Goal: Task Accomplishment & Management: Manage account settings

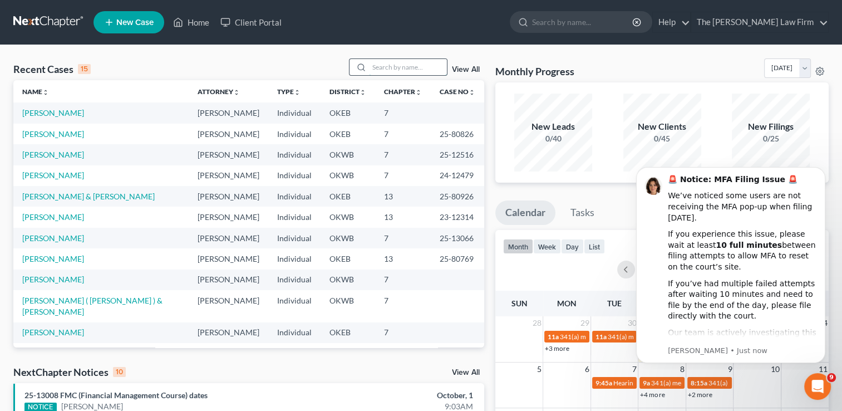
click at [396, 70] on input "search" at bounding box center [408, 67] width 78 height 16
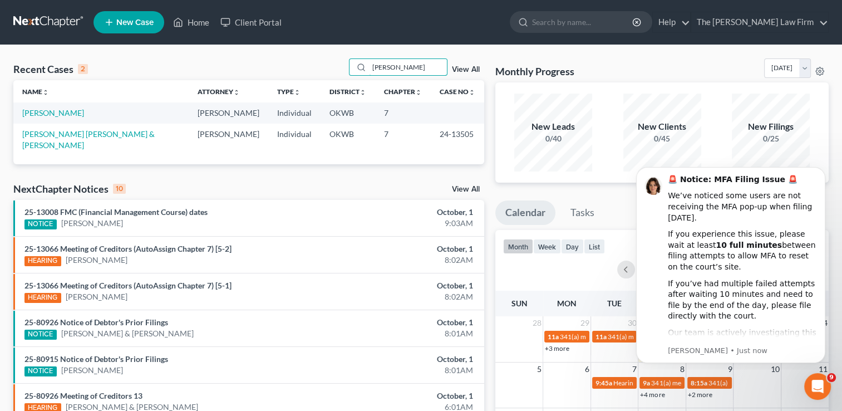
type input "[PERSON_NAME]"
drag, startPoint x: 45, startPoint y: 107, endPoint x: 40, endPoint y: 112, distance: 6.7
click at [45, 107] on td "[PERSON_NAME]" at bounding box center [100, 112] width 175 height 21
click at [42, 111] on link "[PERSON_NAME]" at bounding box center [53, 112] width 62 height 9
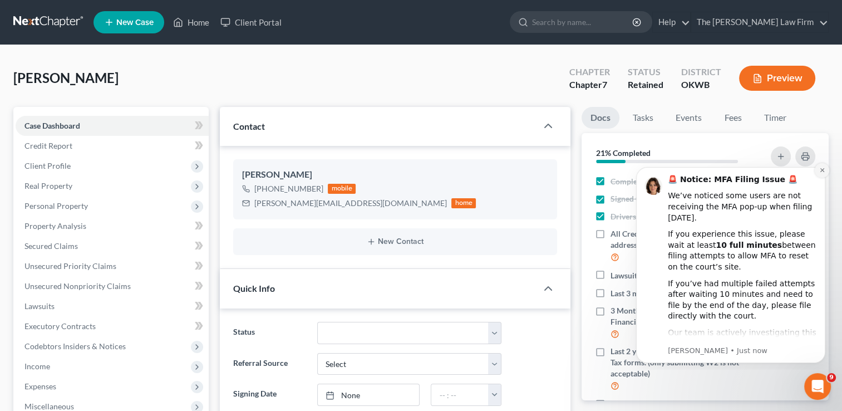
scroll to position [293, 0]
click at [821, 170] on icon "Dismiss notification" at bounding box center [822, 170] width 6 height 6
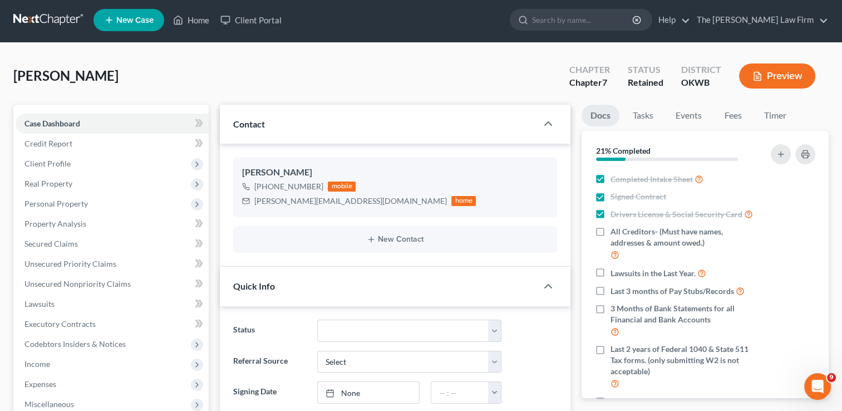
scroll to position [0, 0]
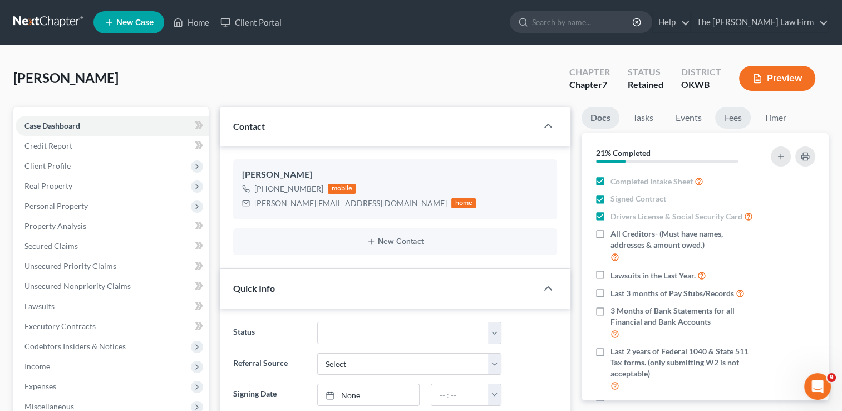
click at [734, 115] on link "Fees" at bounding box center [733, 118] width 36 height 22
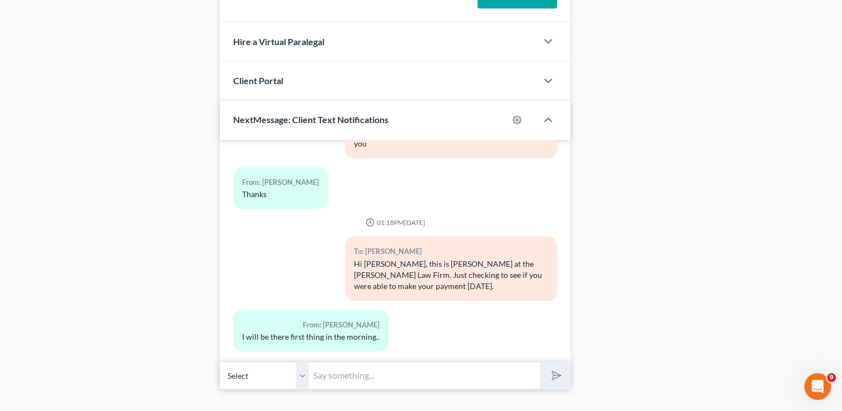
scroll to position [782, 0]
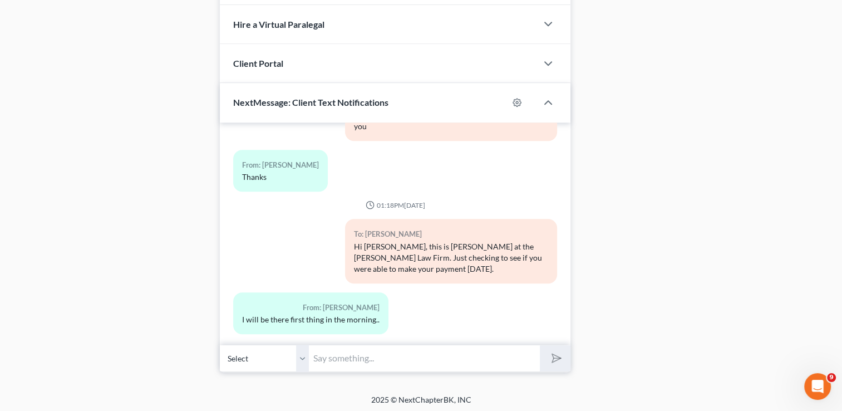
click at [416, 357] on input "text" at bounding box center [424, 358] width 231 height 27
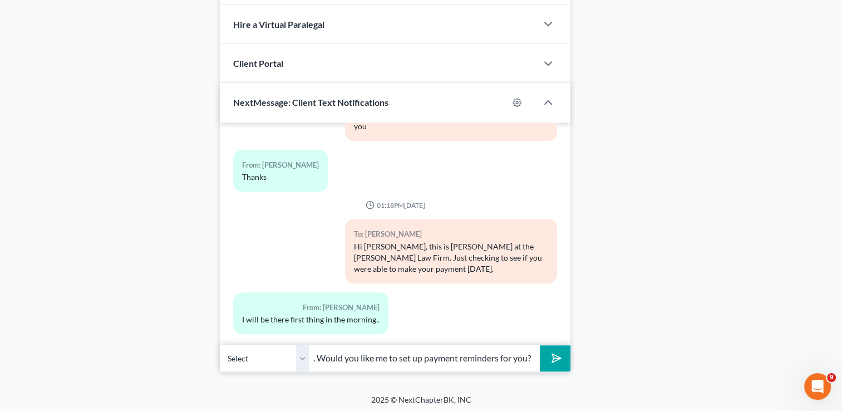
click at [532, 355] on input "Thank you for your payment. Would you like me to set up payment reminders for y…" at bounding box center [424, 358] width 231 height 27
type input "Thank you for your payment. Would you like me to set up payment reminders for y…"
click at [546, 354] on button "submit" at bounding box center [555, 358] width 31 height 26
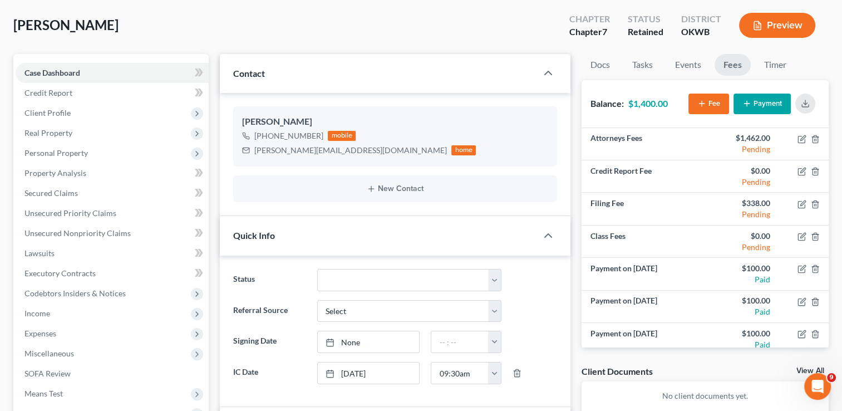
scroll to position [0, 0]
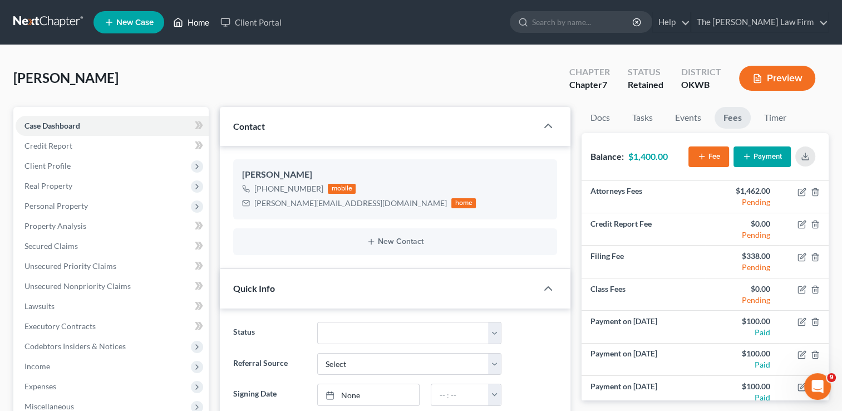
click at [196, 25] on link "Home" at bounding box center [191, 22] width 47 height 20
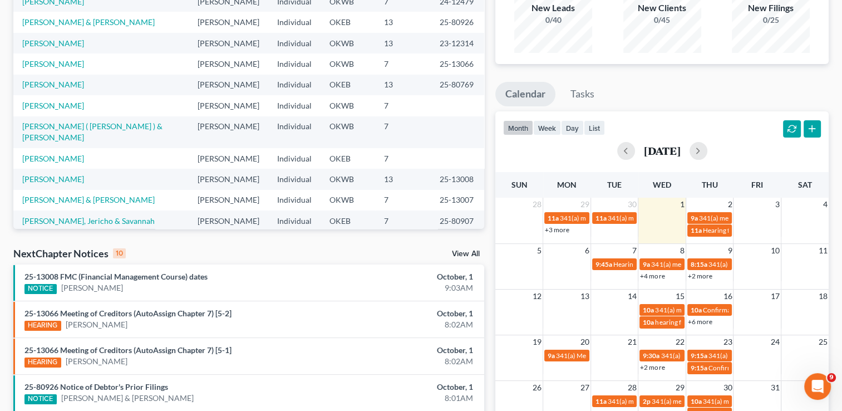
scroll to position [223, 0]
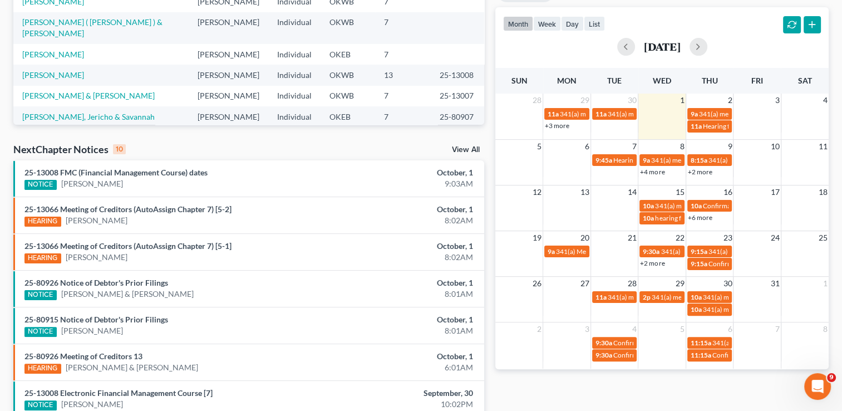
click at [477, 148] on link "View All" at bounding box center [466, 150] width 28 height 8
